Goal: Information Seeking & Learning: Learn about a topic

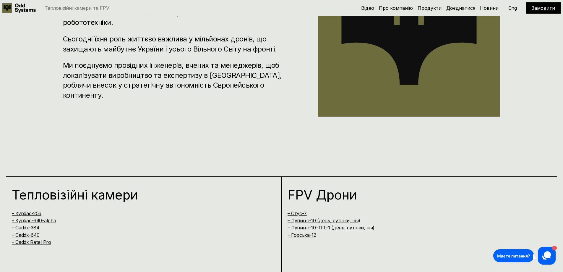
scroll to position [503, 0]
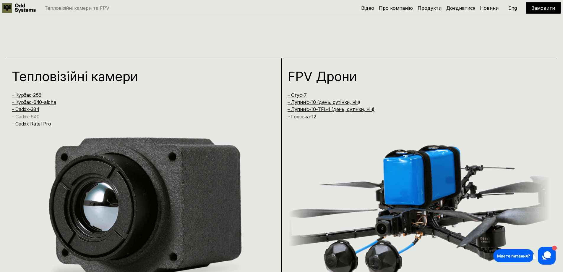
click at [30, 117] on link "– Caddx-640" at bounding box center [26, 117] width 28 height 6
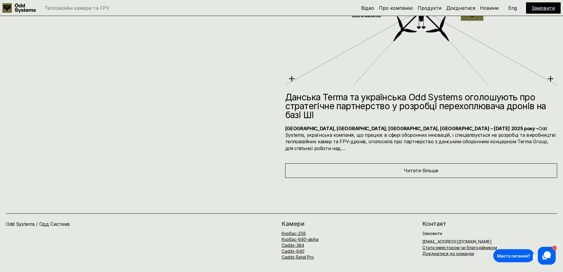
scroll to position [3736, 0]
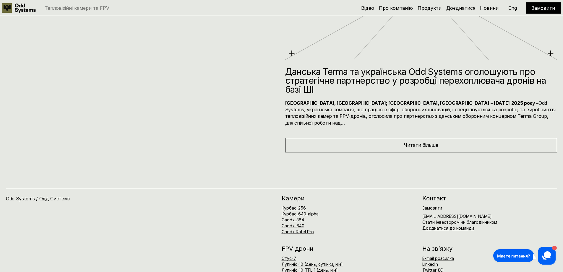
click at [377, 138] on div "Читати більше" at bounding box center [421, 145] width 272 height 14
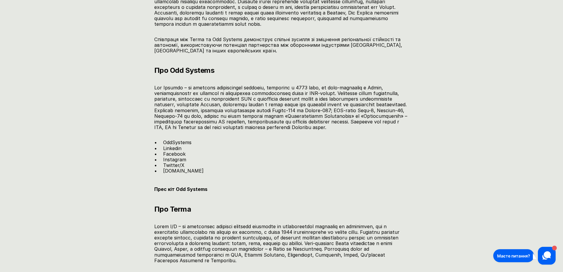
scroll to position [811, 0]
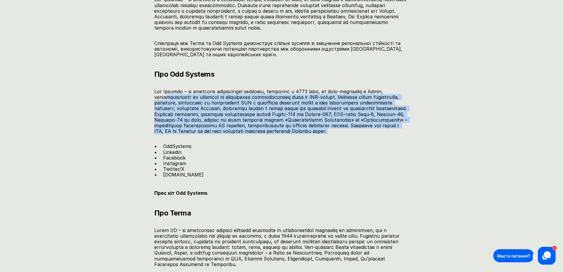
drag, startPoint x: 168, startPoint y: 96, endPoint x: 240, endPoint y: 138, distance: 84.3
click at [240, 134] on p at bounding box center [281, 112] width 254 height 46
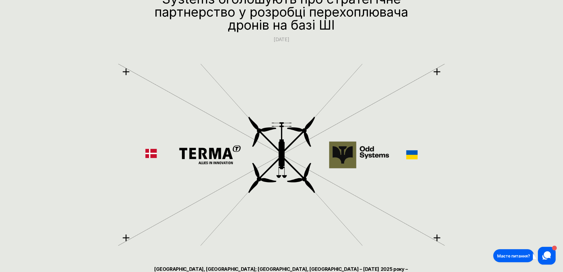
scroll to position [0, 0]
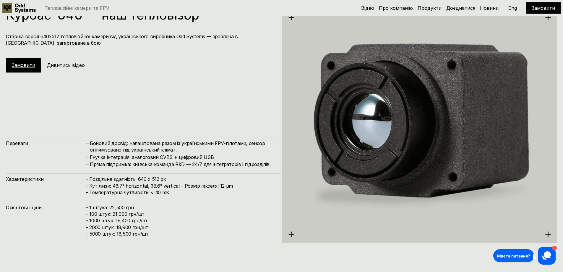
scroll to position [1104, 0]
click at [67, 66] on h5 "Дивитись відео" at bounding box center [66, 65] width 38 height 7
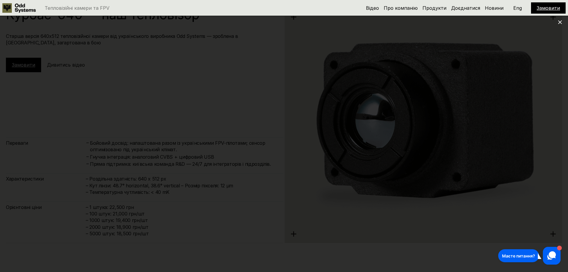
click at [560, 23] on use at bounding box center [560, 22] width 4 height 4
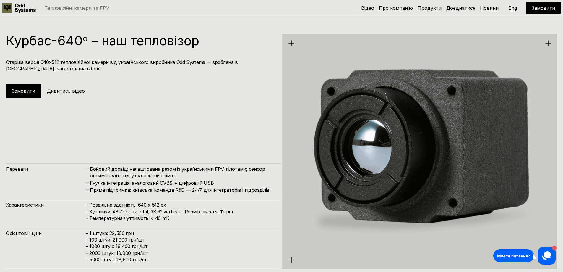
scroll to position [1045, 0]
